Goal: Information Seeking & Learning: Learn about a topic

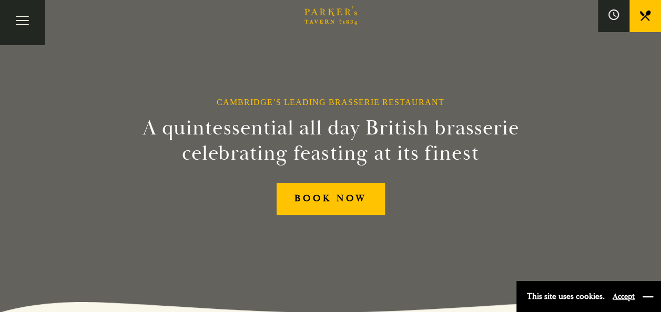
click at [647, 297] on button "button" at bounding box center [648, 297] width 11 height 11
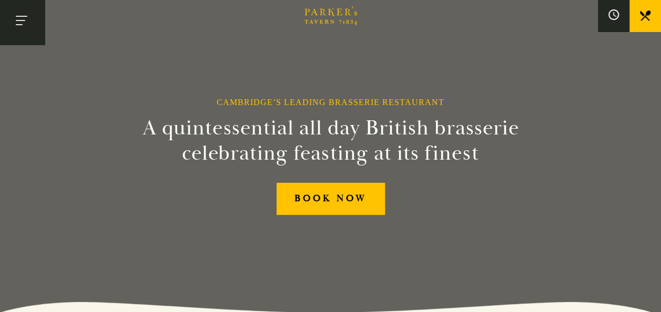
click at [24, 21] on button "Toggle navigation" at bounding box center [22, 22] width 45 height 45
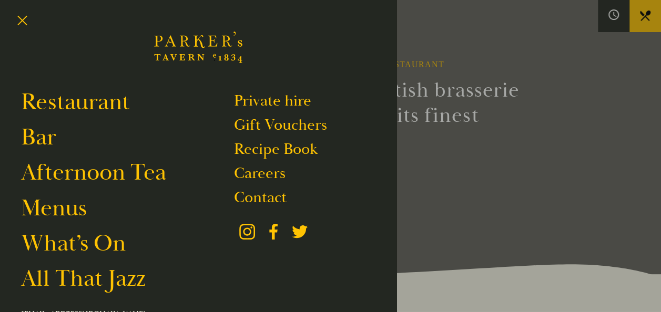
scroll to position [42, 0]
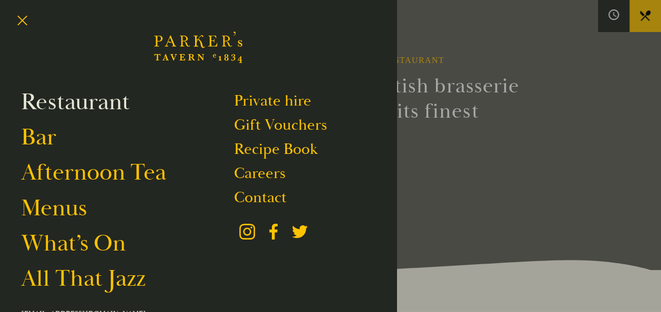
click at [100, 106] on link "Restaurant" at bounding box center [75, 101] width 109 height 29
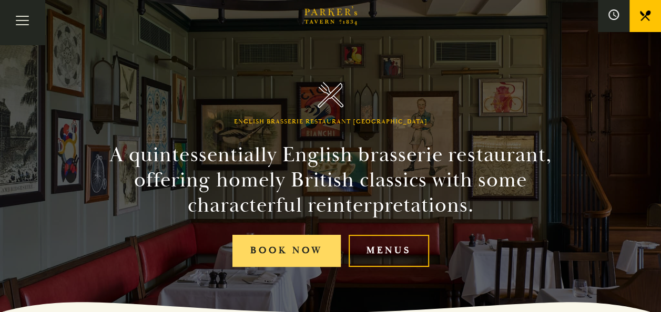
click at [279, 249] on link "Book Now" at bounding box center [286, 251] width 108 height 32
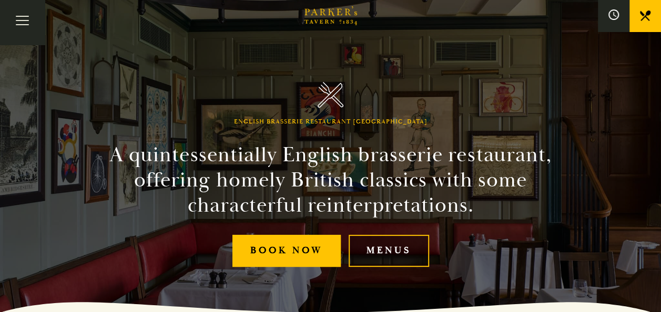
click at [400, 248] on link "Menus" at bounding box center [389, 251] width 80 height 32
click at [395, 247] on link "Menus" at bounding box center [389, 251] width 80 height 32
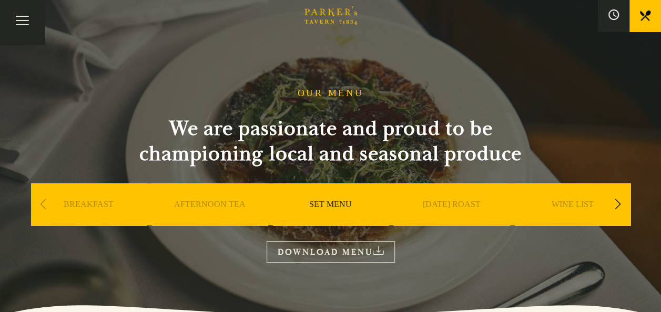
click at [619, 203] on div "Next slide" at bounding box center [618, 204] width 14 height 23
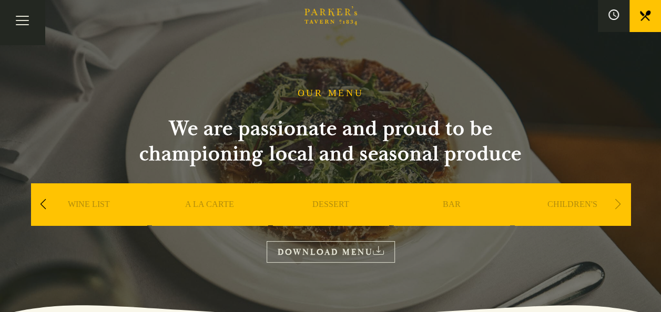
click at [42, 199] on div "Previous slide" at bounding box center [43, 204] width 14 height 23
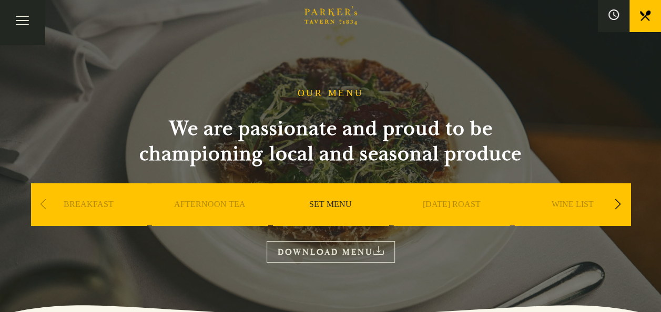
click at [87, 204] on link "BREAKFAST" at bounding box center [89, 220] width 50 height 42
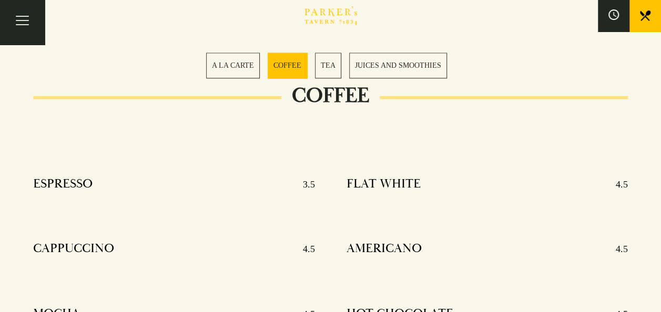
scroll to position [743, 0]
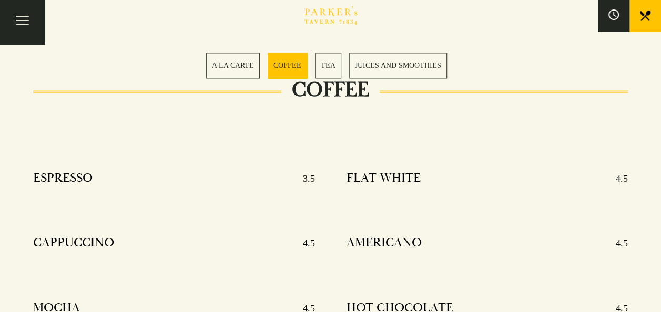
click at [647, 13] on icon at bounding box center [645, 16] width 11 height 11
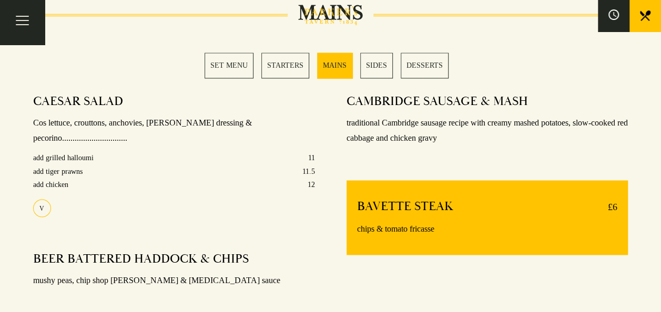
scroll to position [834, 0]
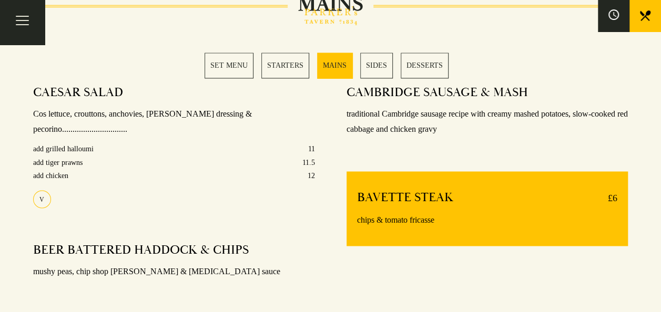
click at [237, 71] on link "SET MENU" at bounding box center [229, 66] width 49 height 26
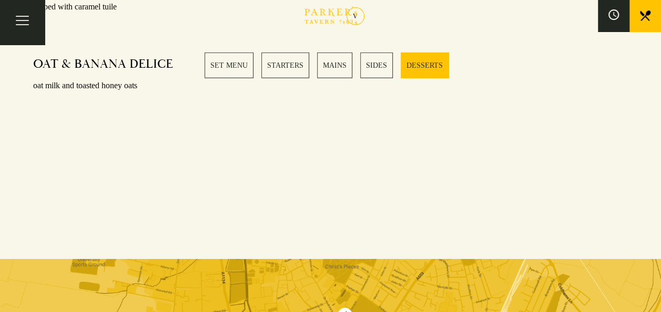
scroll to position [1780, 0]
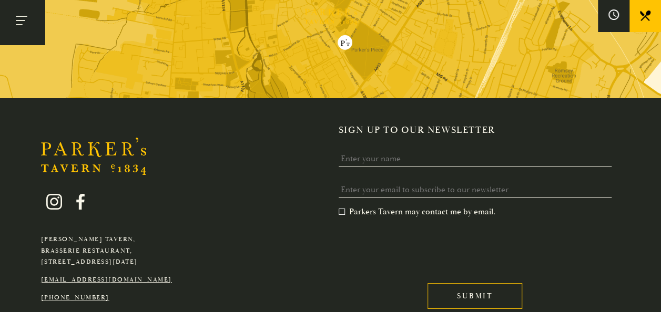
click at [24, 25] on button "Toggle navigation" at bounding box center [22, 22] width 45 height 45
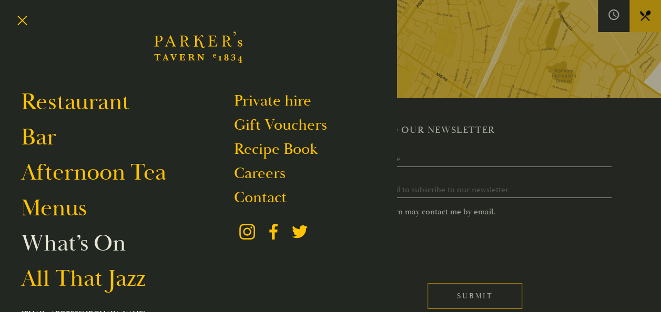
click at [65, 246] on link "What’s On" at bounding box center [73, 243] width 105 height 29
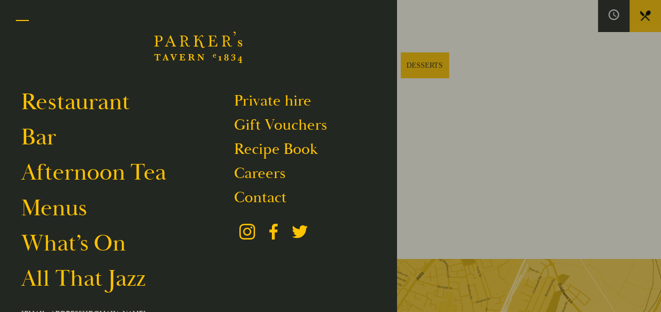
click at [22, 18] on button "Toggle navigation" at bounding box center [22, 22] width 45 height 45
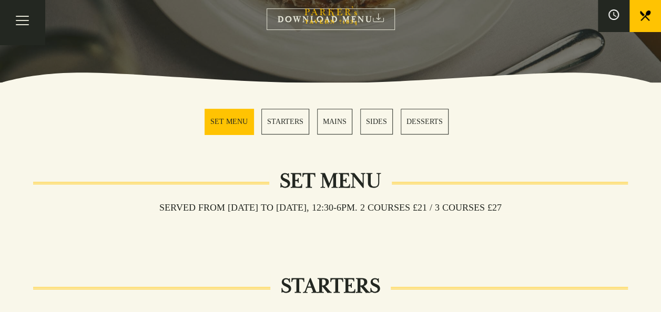
scroll to position [52, 0]
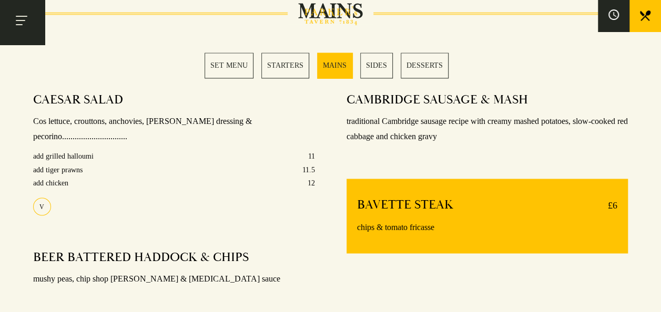
scroll to position [834, 0]
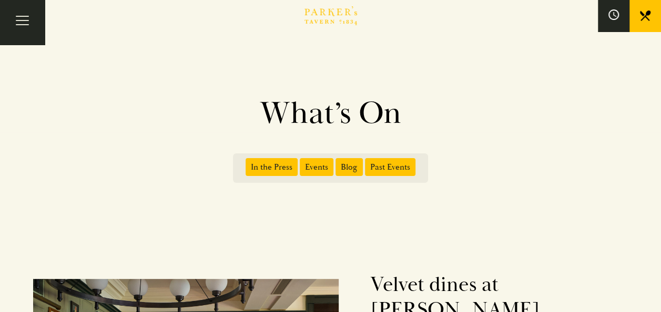
click at [312, 162] on span "Events" at bounding box center [317, 167] width 34 height 18
click at [302, 164] on input "Events" at bounding box center [302, 164] width 0 height 0
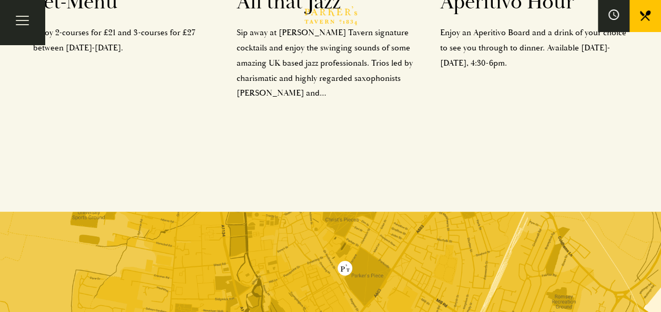
scroll to position [141, 0]
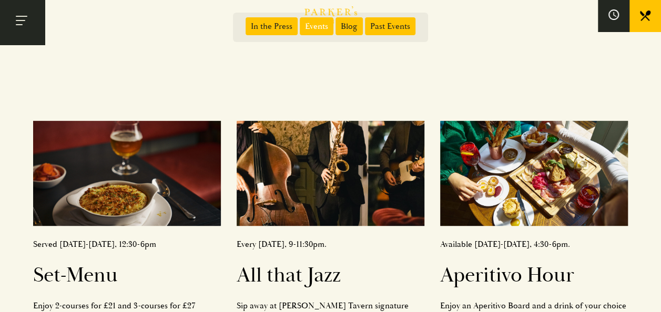
click at [22, 18] on button "Toggle navigation" at bounding box center [22, 22] width 45 height 45
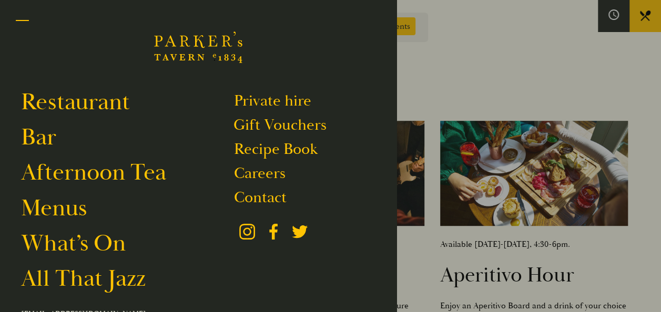
click at [22, 18] on button "Toggle navigation" at bounding box center [22, 22] width 45 height 45
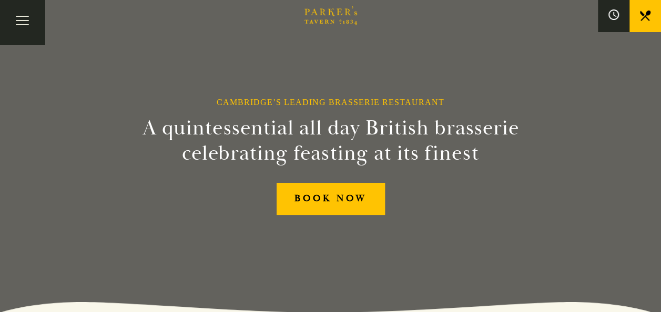
click at [235, 271] on div "Cambridge’s Leading Brasserie Restaurant A quintessential all day British brass…" at bounding box center [330, 156] width 631 height 312
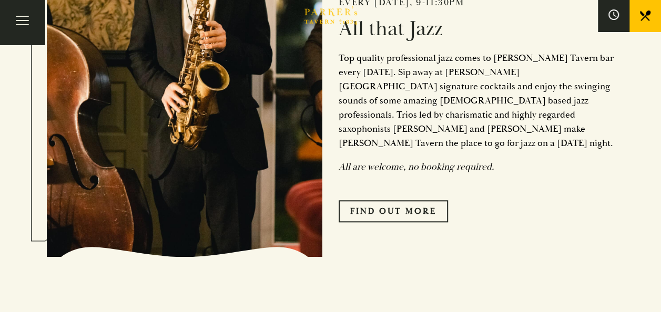
scroll to position [448, 0]
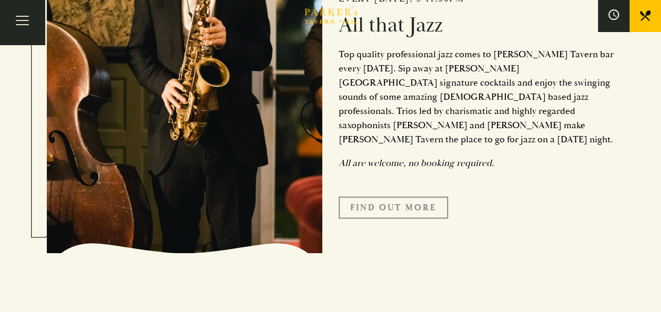
click at [421, 197] on link "Find Out More" at bounding box center [393, 208] width 109 height 22
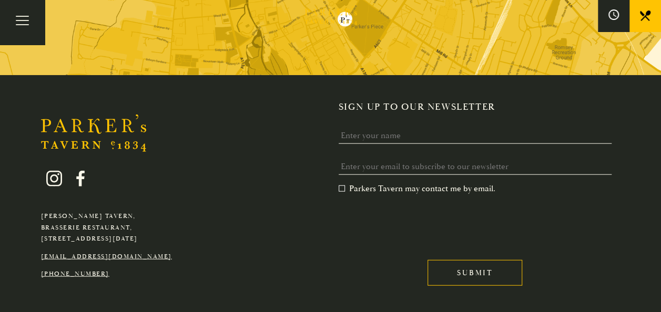
scroll to position [1168, 0]
